Goal: Navigation & Orientation: Find specific page/section

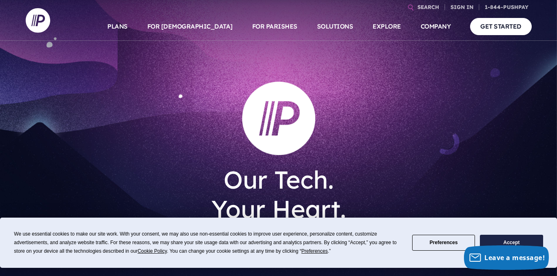
drag, startPoint x: 514, startPoint y: 242, endPoint x: 509, endPoint y: 241, distance: 4.6
click at [514, 242] on button "Accept" at bounding box center [511, 243] width 63 height 16
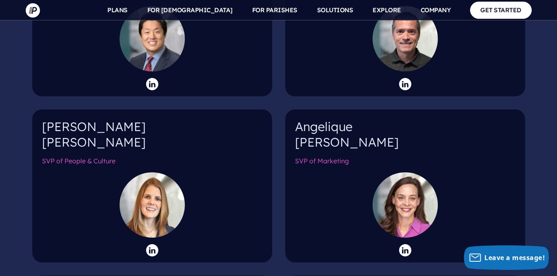
scroll to position [917, 0]
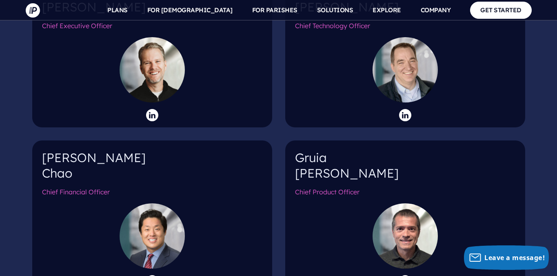
click at [314, 157] on h4 "[PERSON_NAME] Pitigoi-[PERSON_NAME]" at bounding box center [405, 168] width 220 height 37
click at [329, 189] on div "[PERSON_NAME] Pitigoi-[PERSON_NAME] Chief Product Officer" at bounding box center [405, 216] width 240 height 153
click at [334, 187] on h6 "Chief Product Officer" at bounding box center [405, 195] width 220 height 16
click at [334, 198] on div "[PERSON_NAME] Pitigoi-[PERSON_NAME] Chief Product Officer" at bounding box center [405, 216] width 240 height 153
click at [405, 204] on div at bounding box center [405, 235] width 65 height 65
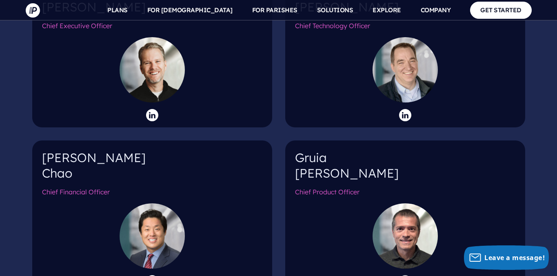
click at [407, 275] on icon at bounding box center [405, 281] width 12 height 12
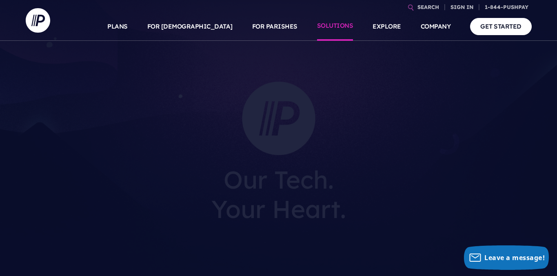
click at [331, 25] on link "SOLUTIONS" at bounding box center [335, 26] width 36 height 29
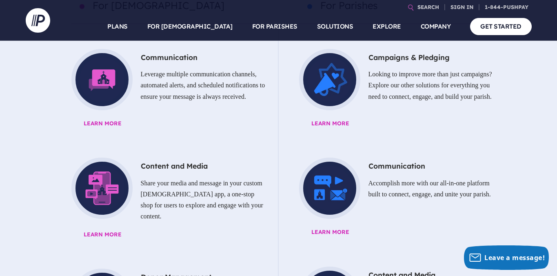
scroll to position [544, 0]
